Goal: Information Seeking & Learning: Learn about a topic

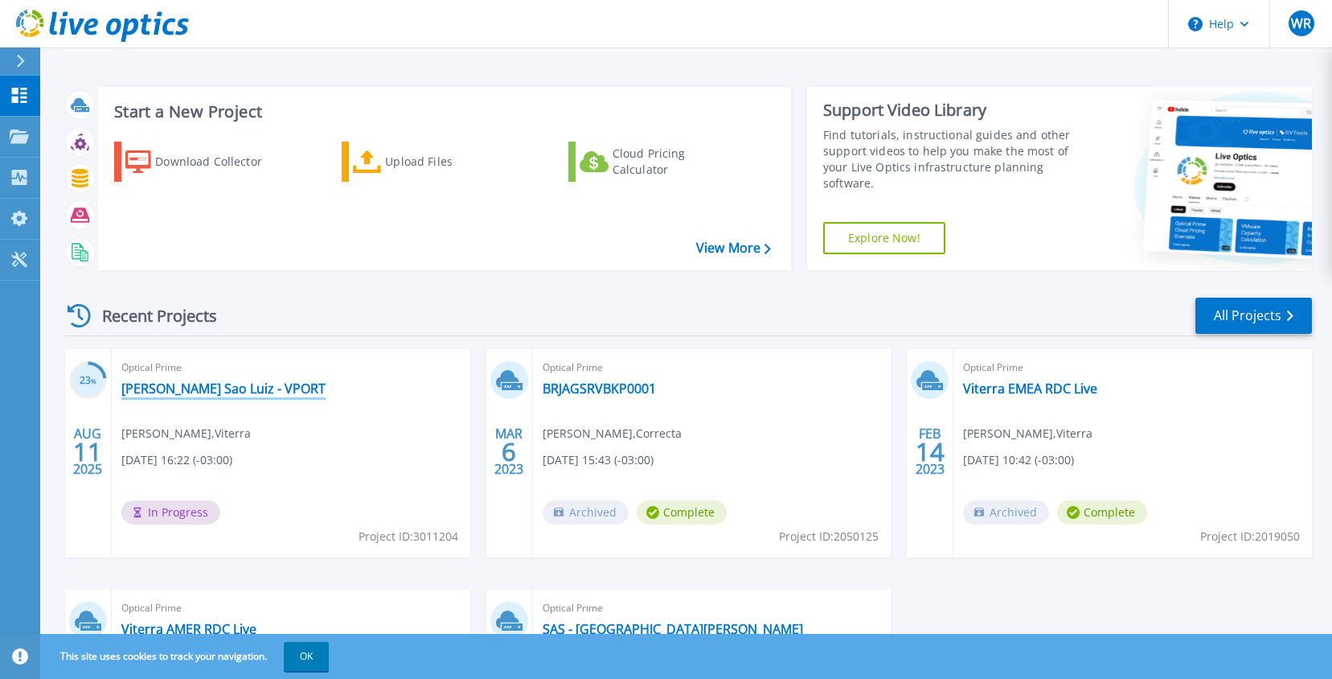
scroll to position [212, 0]
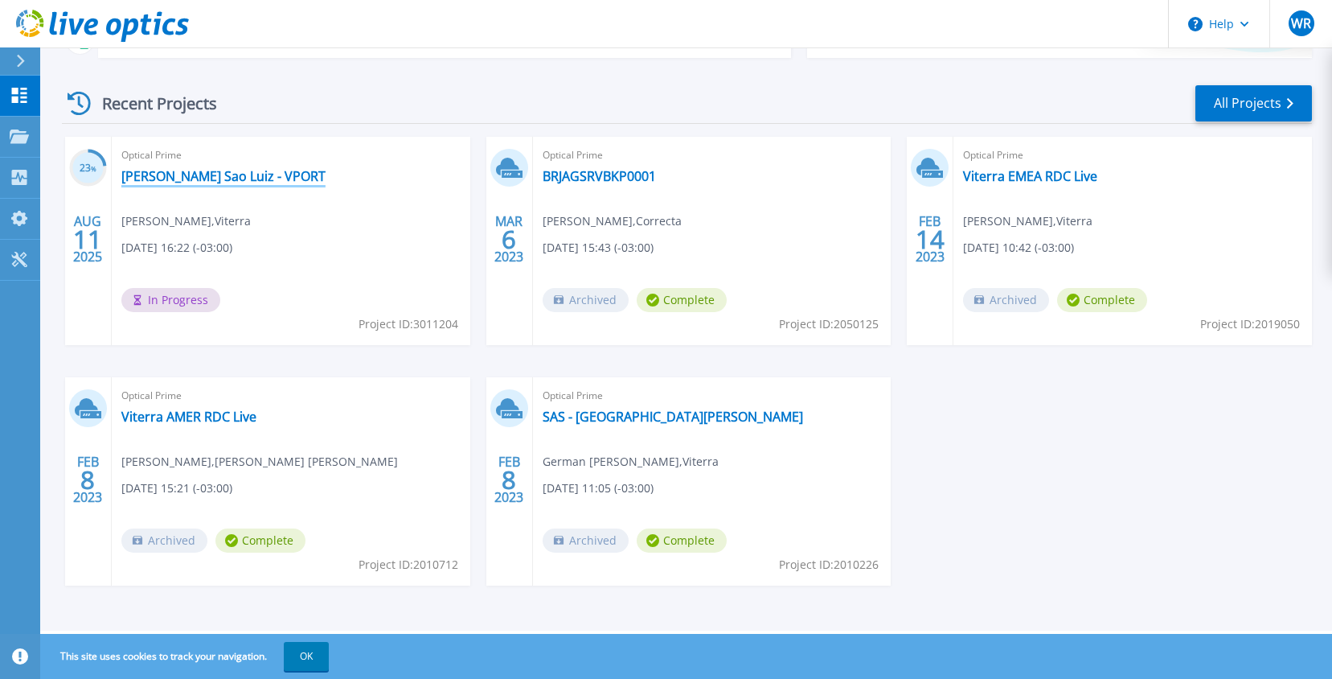
click at [216, 177] on link "[PERSON_NAME] Sao Luiz - VPORT" at bounding box center [223, 176] width 204 height 16
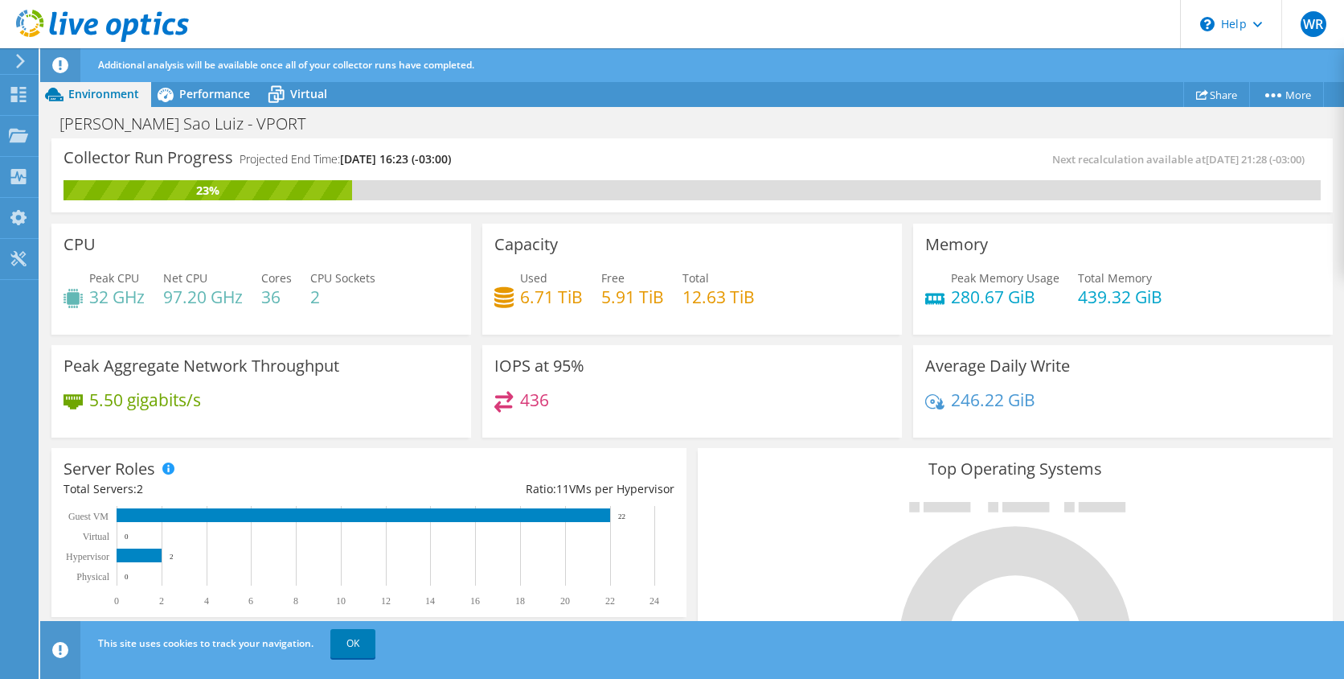
scroll to position [402, 0]
click at [840, 129] on div "[PERSON_NAME] Sao Luiz - VPORT Print" at bounding box center [692, 124] width 1304 height 30
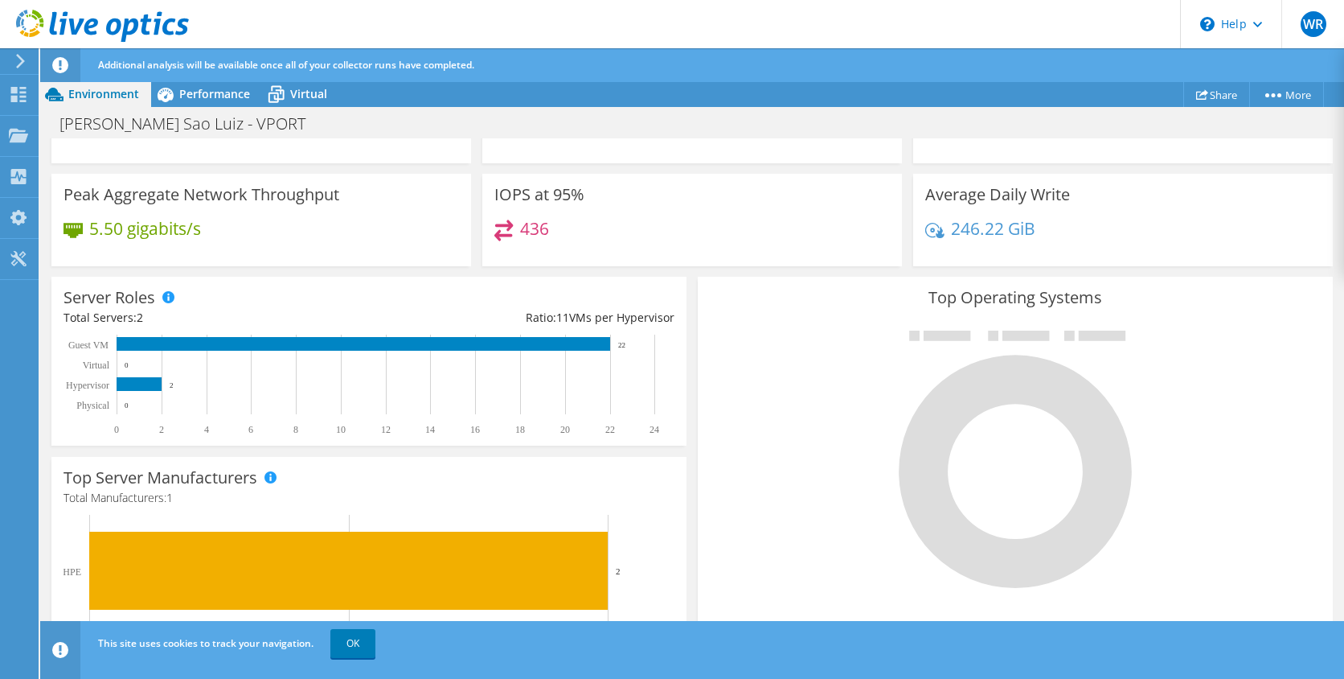
scroll to position [172, 0]
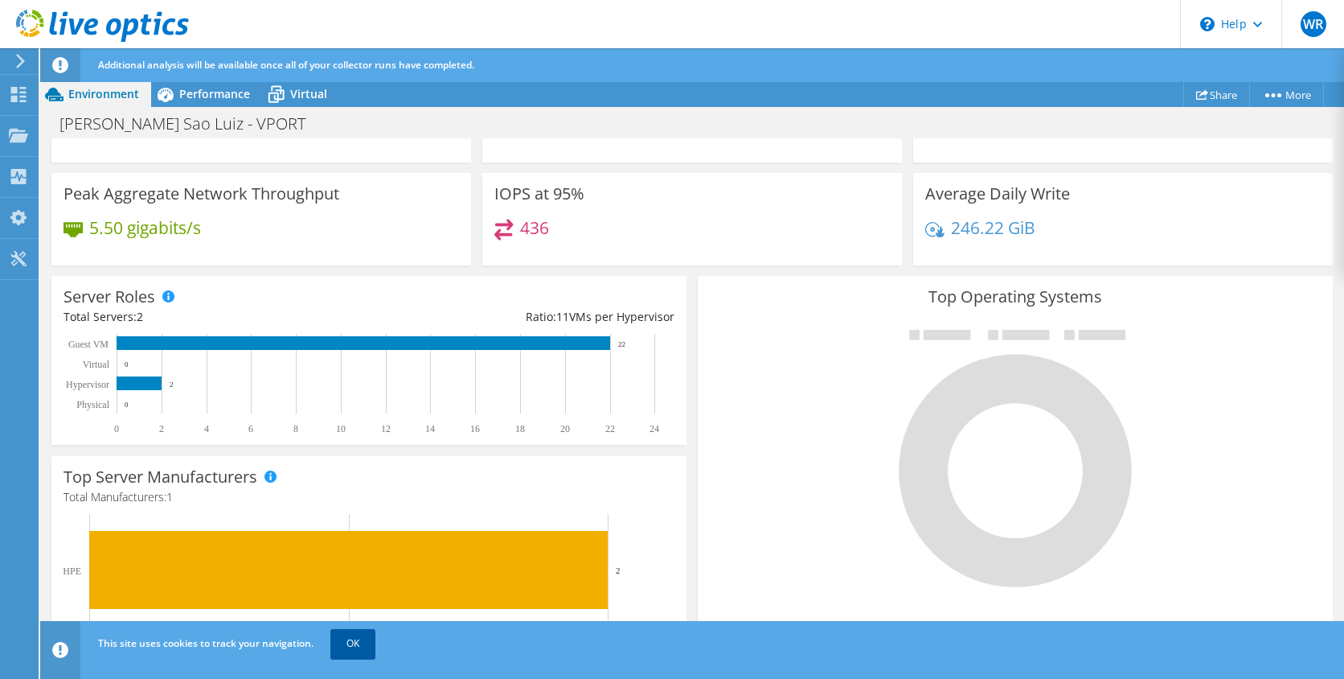
click at [346, 656] on link "OK" at bounding box center [352, 643] width 45 height 29
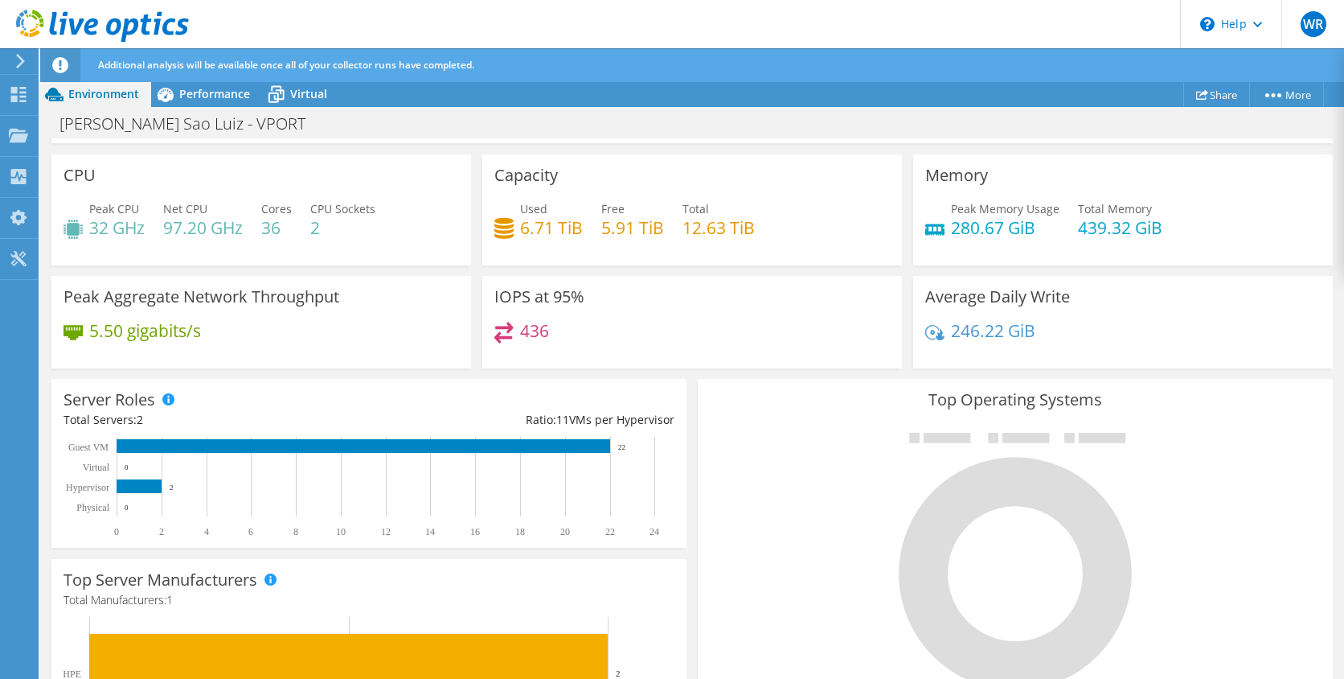
scroll to position [0, 0]
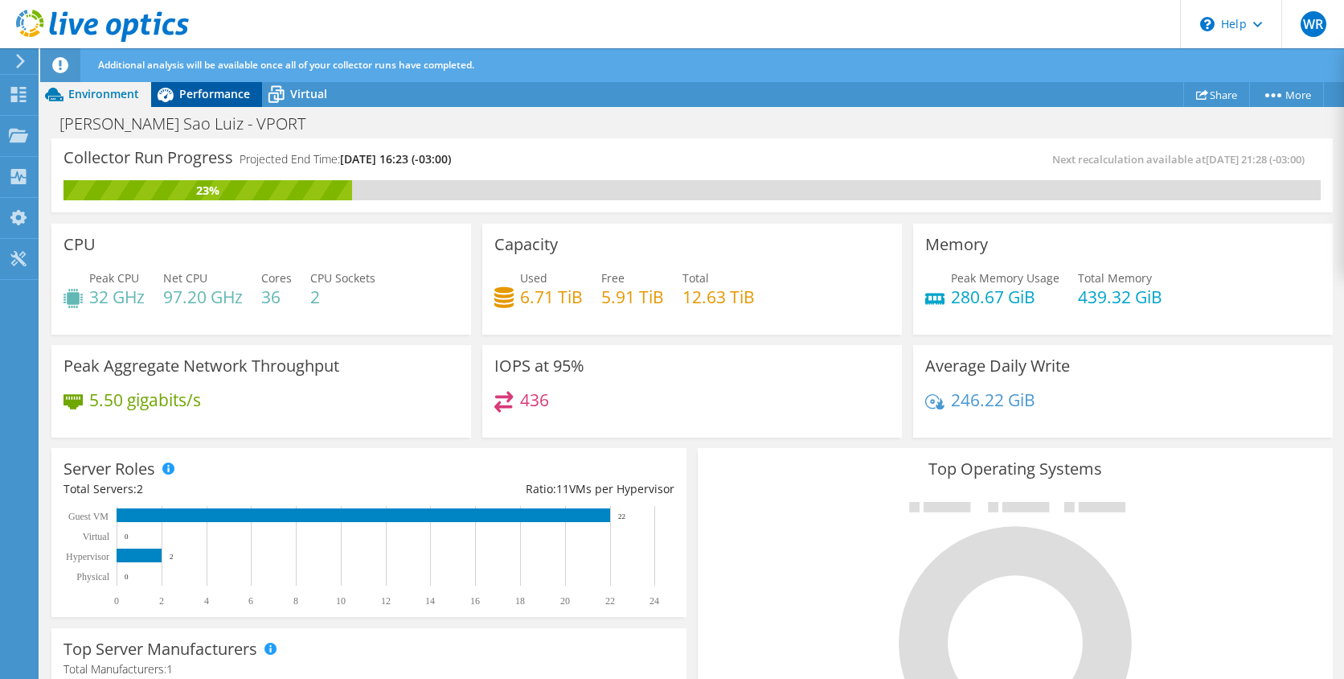
click at [211, 97] on span "Performance" at bounding box center [214, 93] width 71 height 15
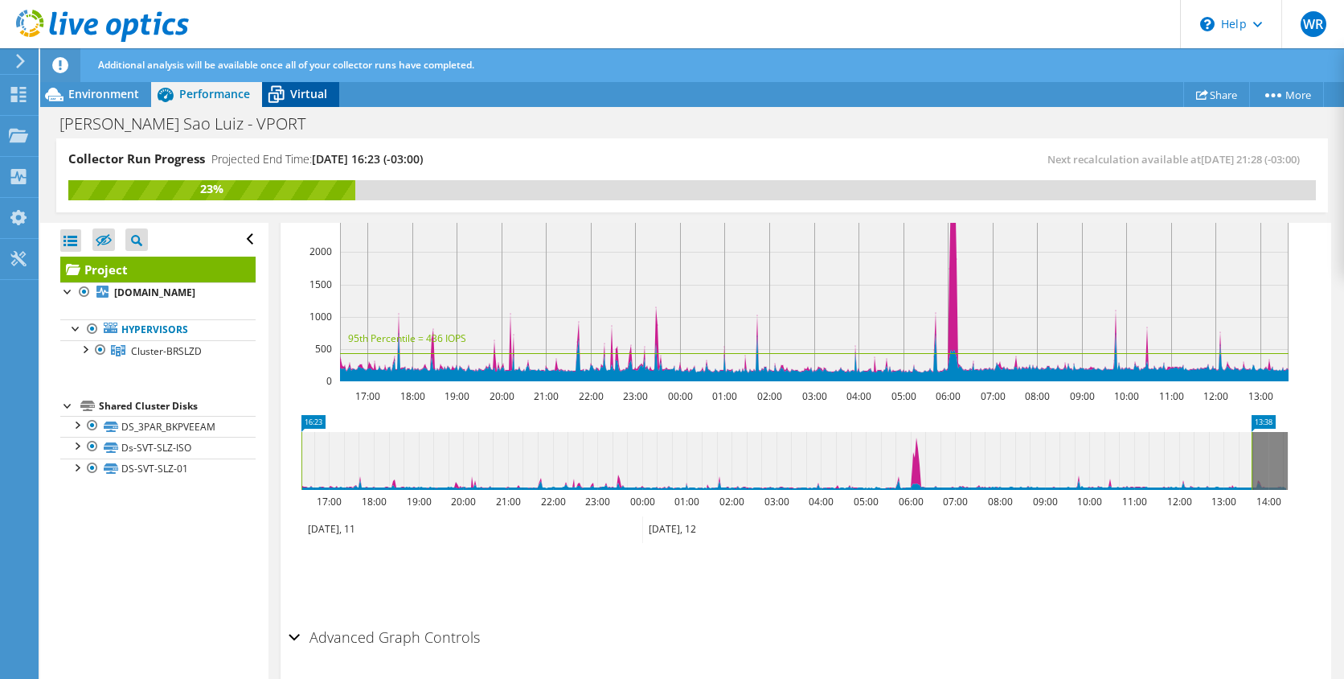
click at [296, 100] on span "Virtual" at bounding box center [308, 93] width 37 height 15
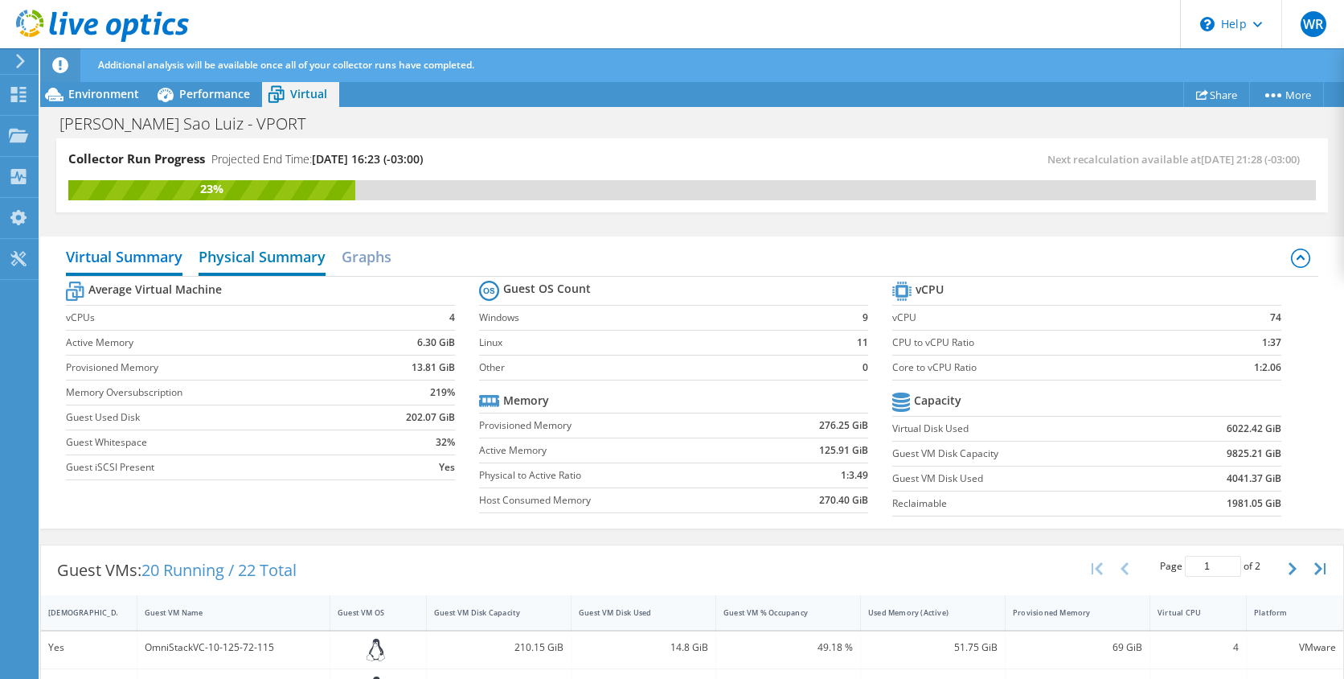
click at [262, 251] on h2 "Physical Summary" at bounding box center [262, 257] width 127 height 35
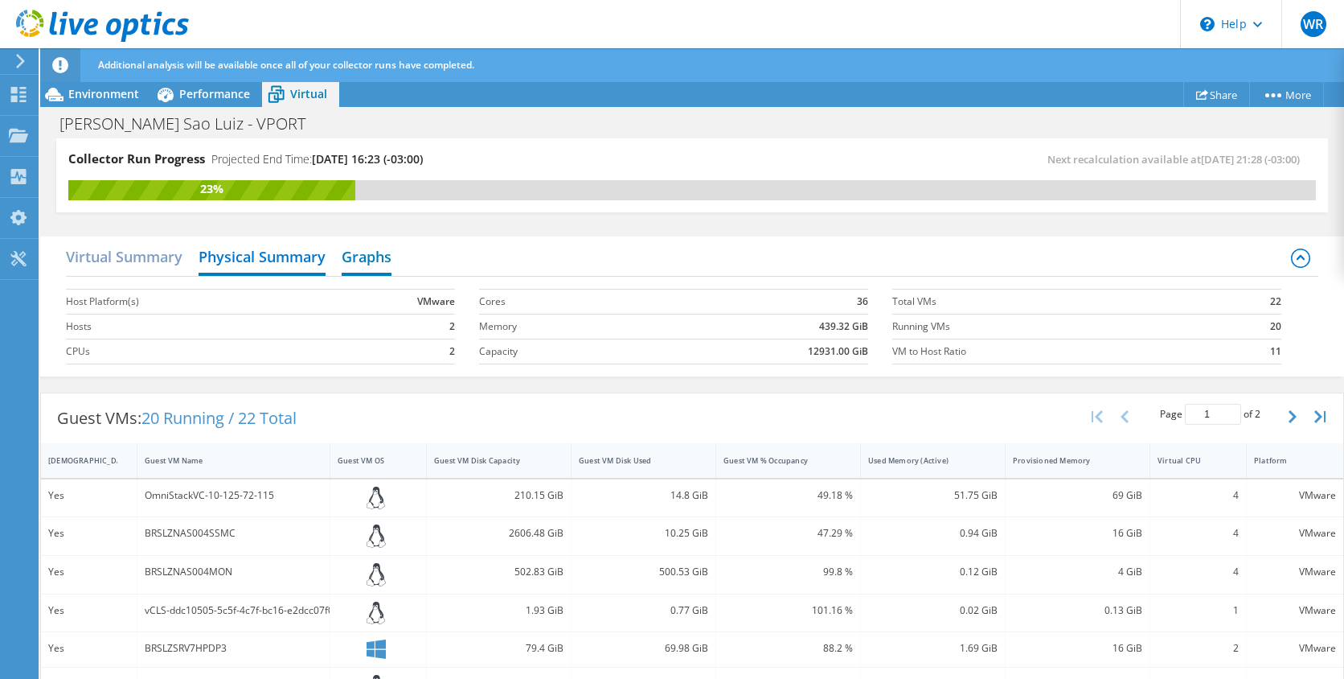
click at [355, 266] on h2 "Graphs" at bounding box center [367, 257] width 50 height 35
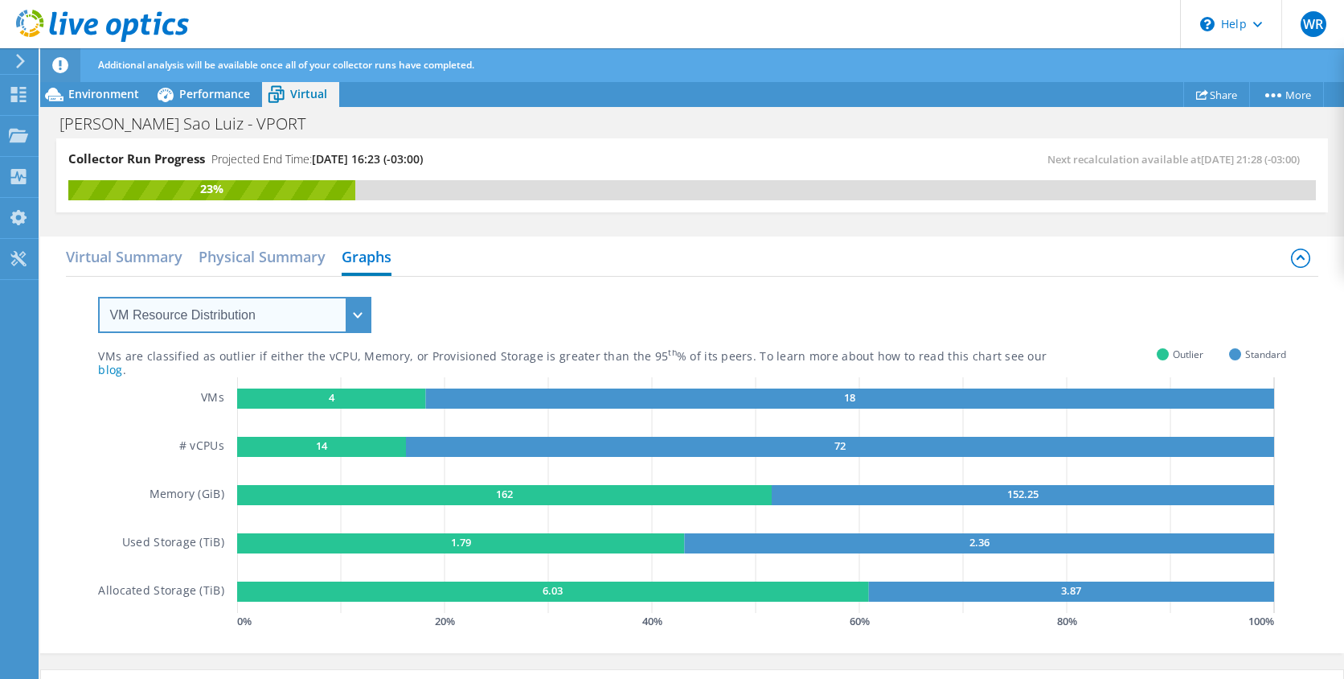
click at [261, 320] on select "VM Resource Distribution Provisioning Contrast Over Provisioning" at bounding box center [234, 315] width 273 height 36
select select "Over Provisioning"
click at [98, 297] on select "VM Resource Distribution Provisioning Contrast Over Provisioning" at bounding box center [234, 315] width 273 height 36
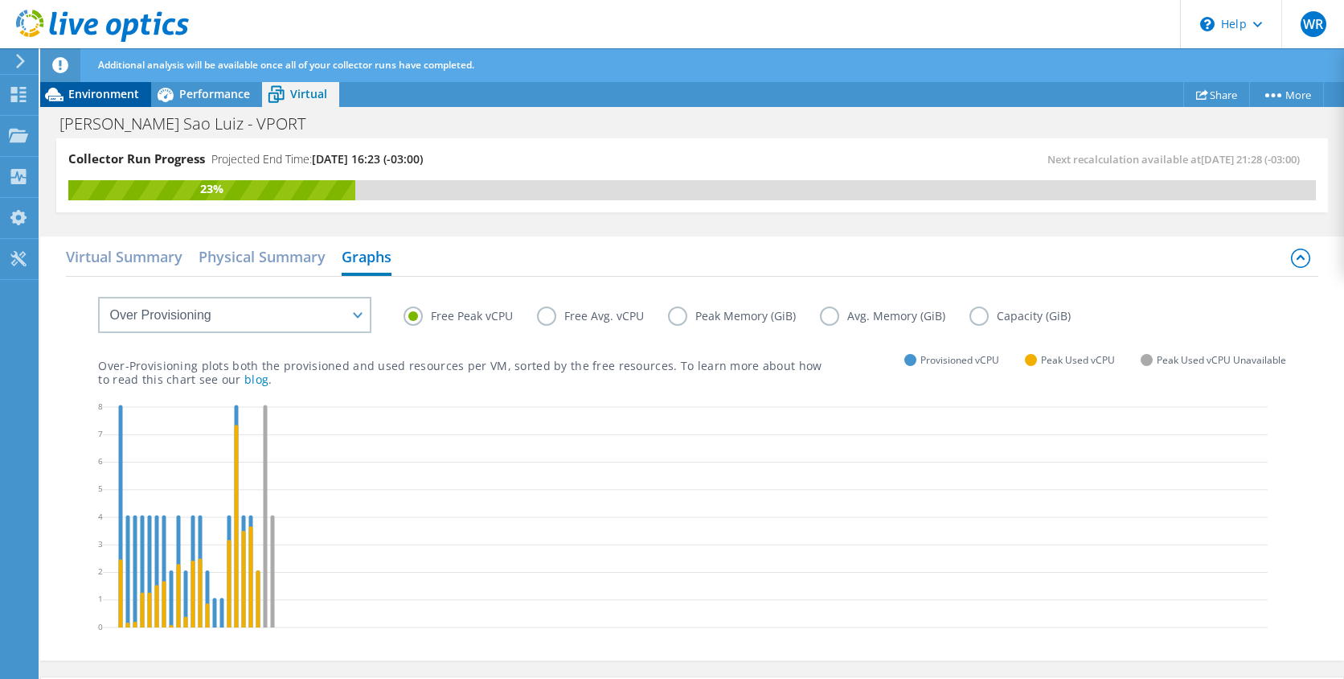
click at [93, 94] on span "Environment" at bounding box center [103, 93] width 71 height 15
